Goal: Check status: Check status

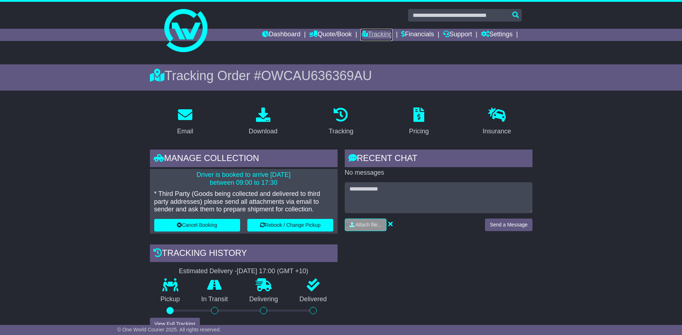
click at [382, 31] on link "Tracking" at bounding box center [376, 35] width 32 height 12
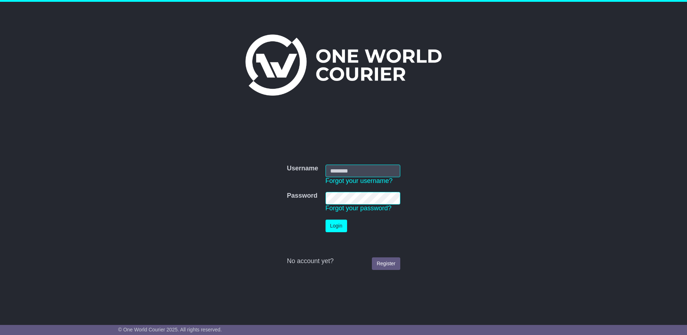
type input "**********"
click at [336, 229] on button "Login" at bounding box center [337, 226] width 22 height 13
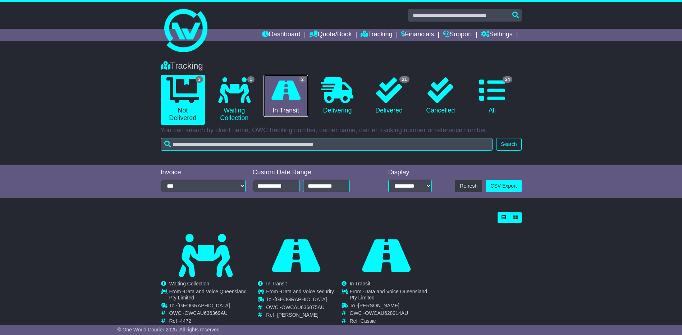
click at [279, 117] on link "2 In Transit" at bounding box center [285, 96] width 44 height 42
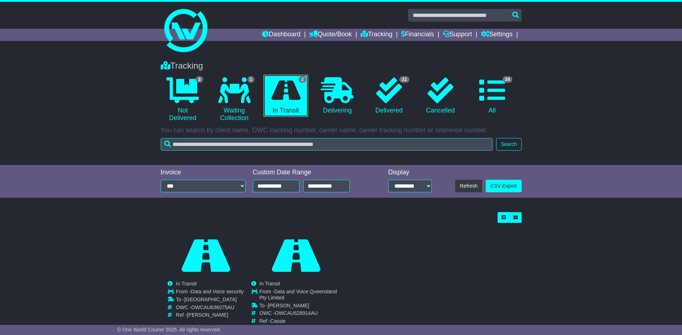
scroll to position [20, 0]
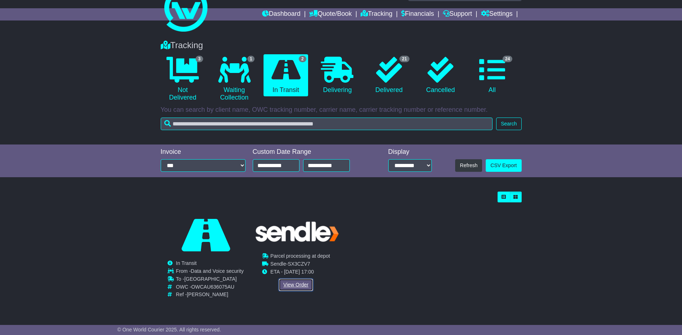
click at [299, 289] on link "View Order" at bounding box center [295, 284] width 34 height 13
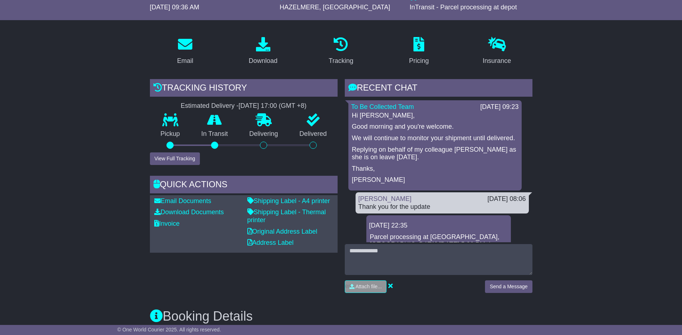
scroll to position [108, 0]
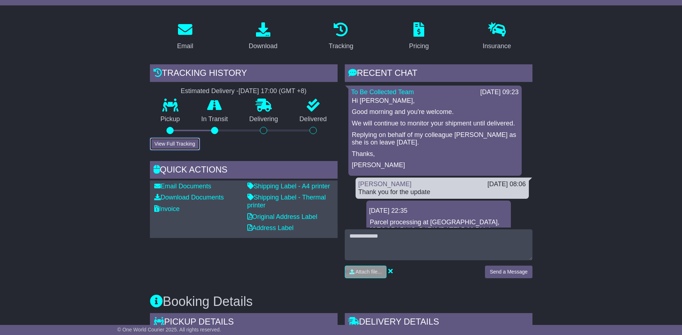
click at [161, 144] on button "View Full Tracking" at bounding box center [175, 144] width 50 height 13
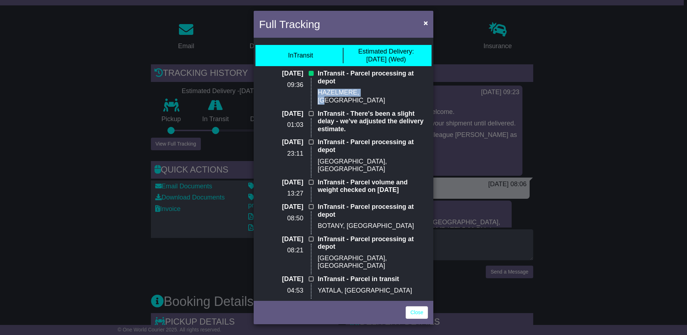
drag, startPoint x: 366, startPoint y: 91, endPoint x: 318, endPoint y: 95, distance: 47.9
click at [318, 95] on p "HAZELMERE, WA" at bounding box center [373, 96] width 110 height 15
drag, startPoint x: 318, startPoint y: 95, endPoint x: 331, endPoint y: 92, distance: 13.7
copy p "HAZELMERE, WA"
click at [424, 23] on span "×" at bounding box center [426, 23] width 4 height 8
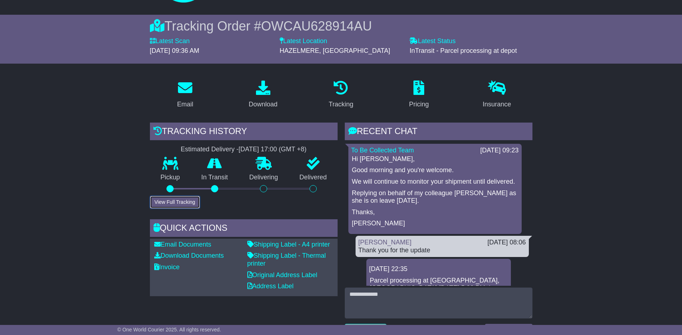
scroll to position [0, 0]
